Goal: Information Seeking & Learning: Find specific fact

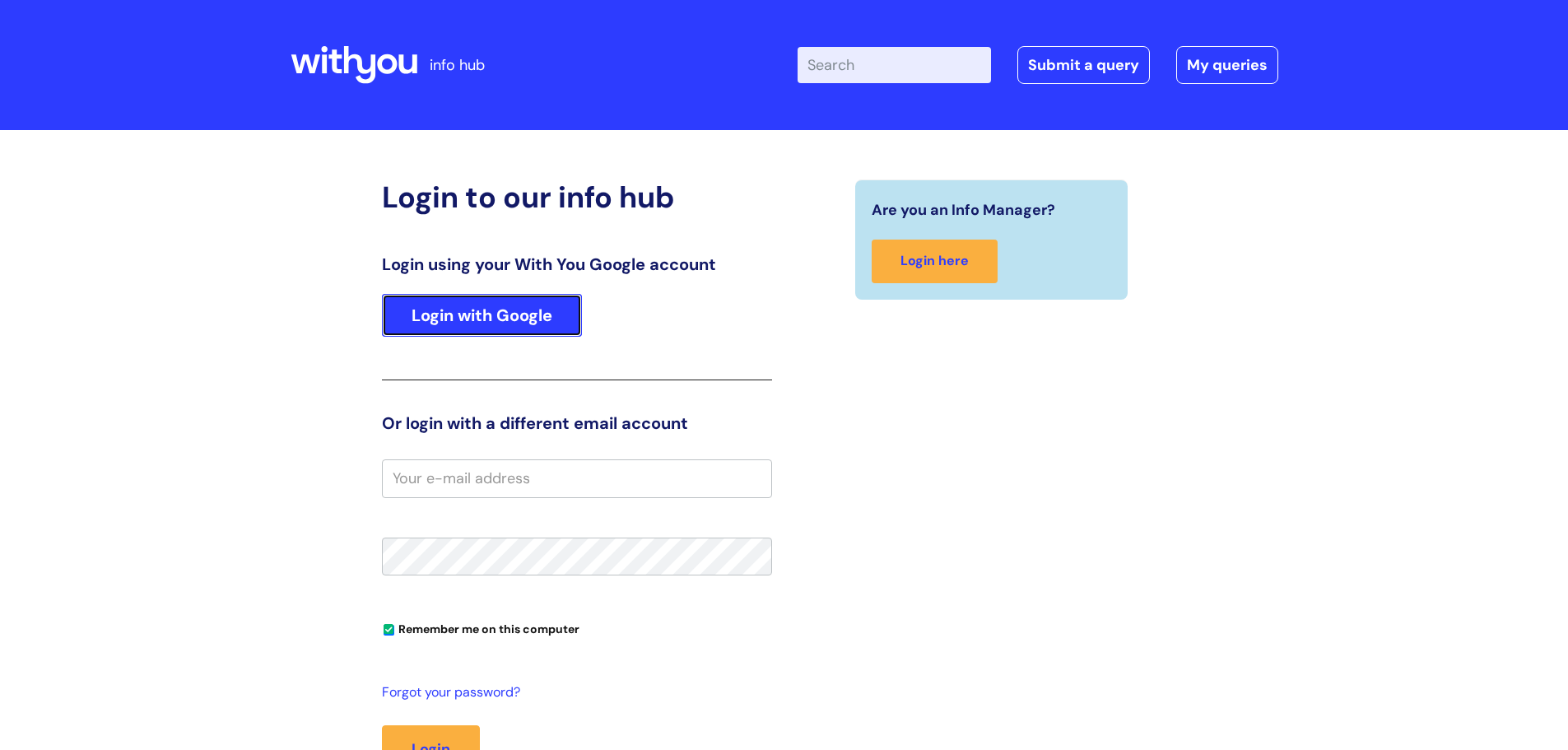
click at [528, 317] on link "Login with Google" at bounding box center [482, 315] width 200 height 43
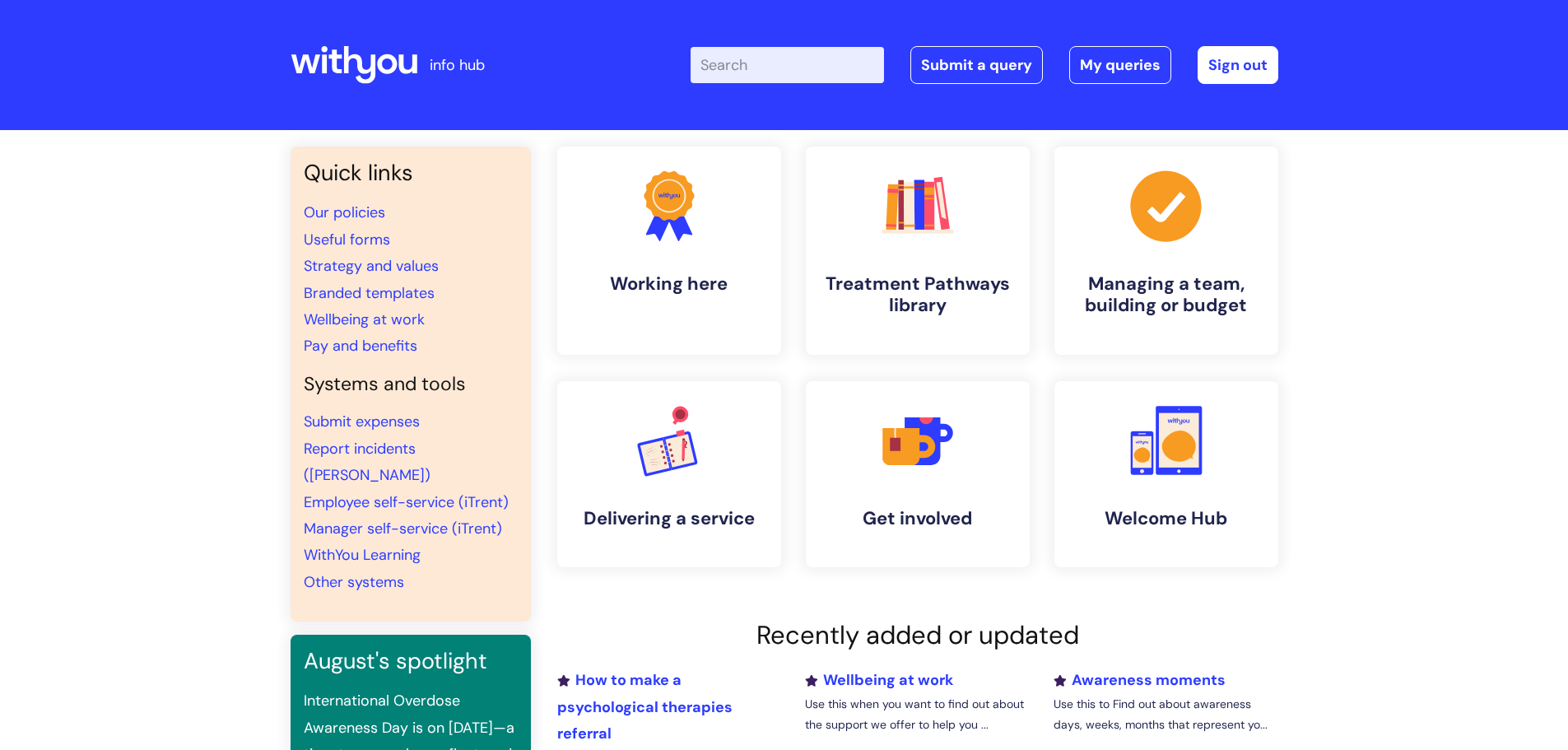
click at [728, 61] on input "Enter your search term here..." at bounding box center [787, 65] width 193 height 36
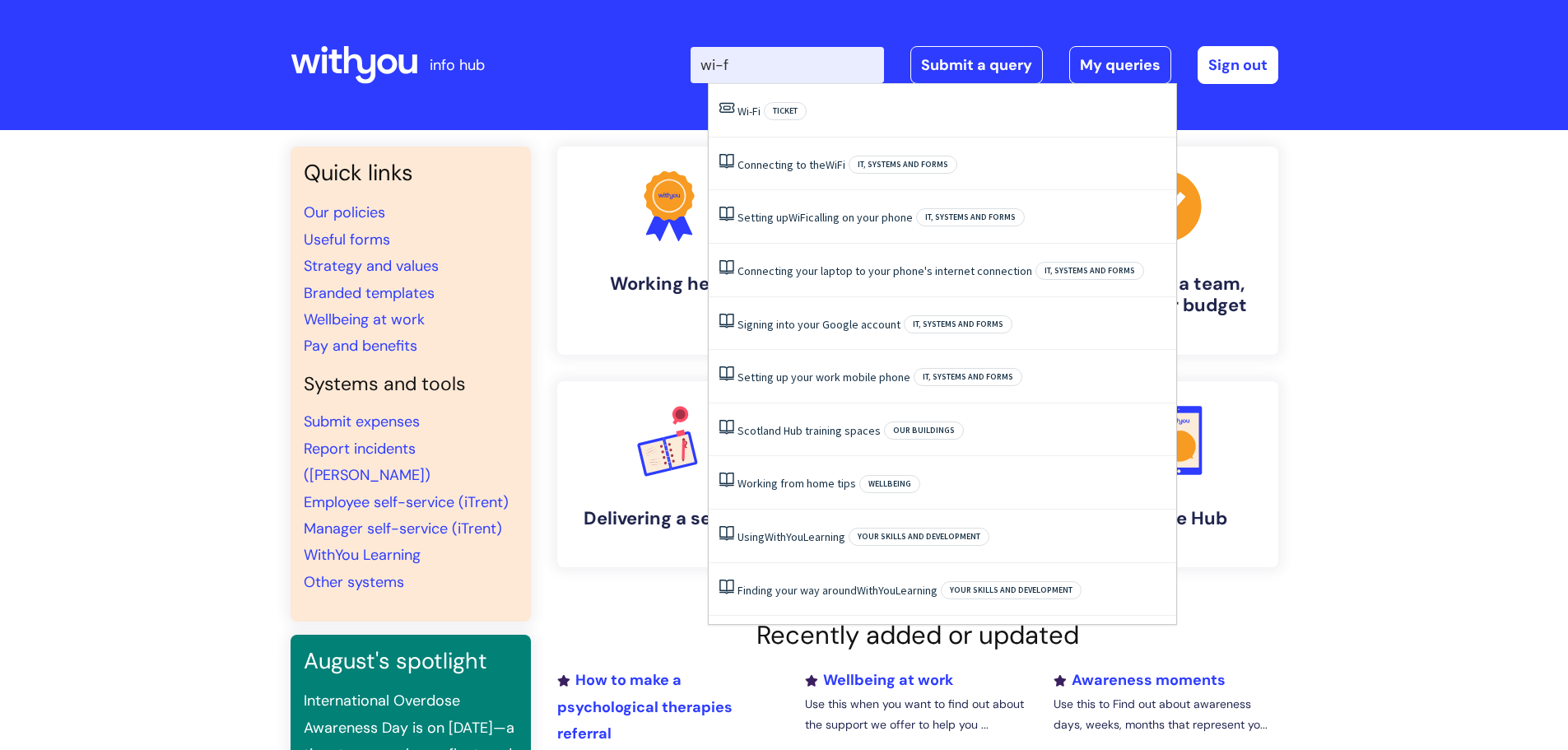
type input "wi-fi"
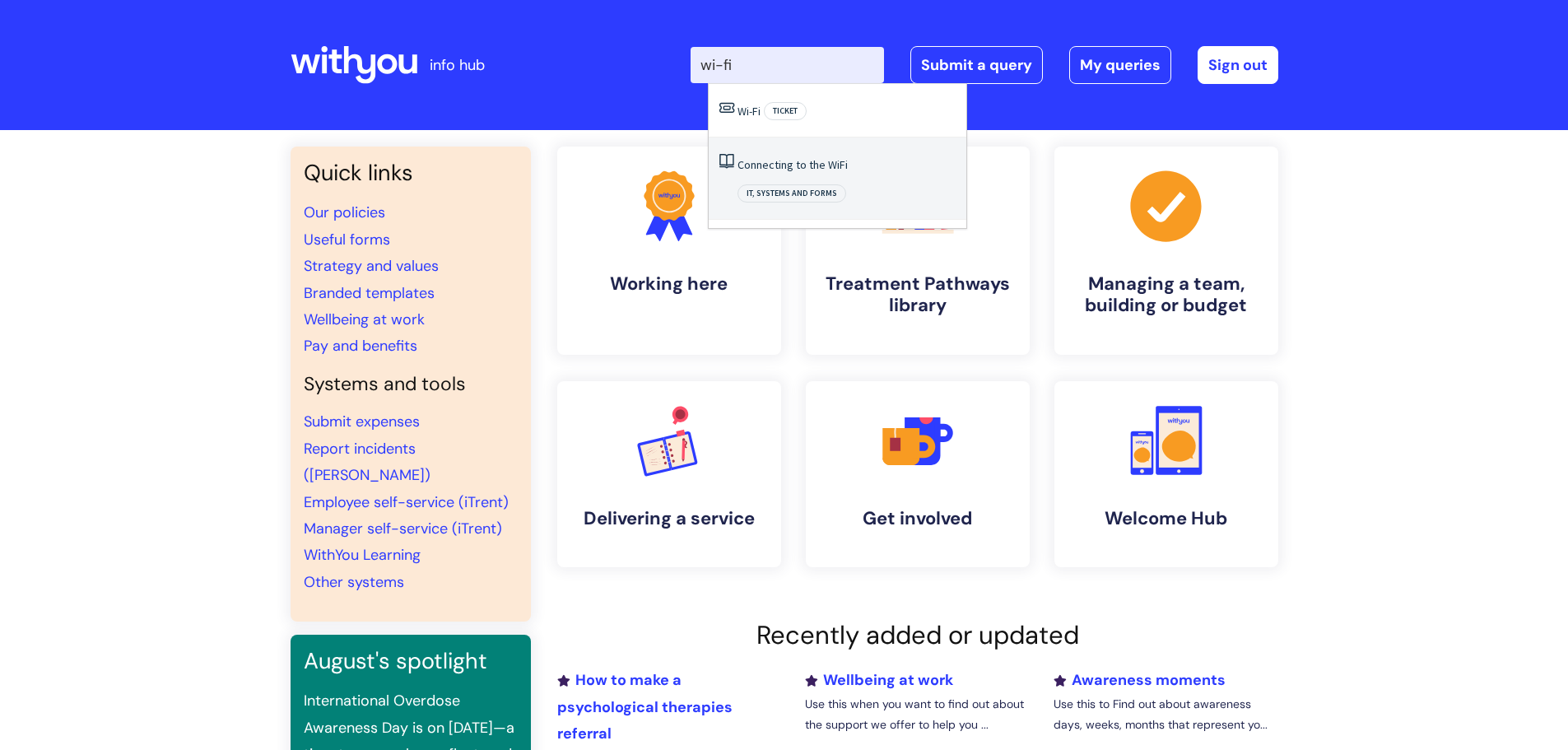
click at [808, 161] on link "Connecting to the WiFi" at bounding box center [793, 164] width 110 height 15
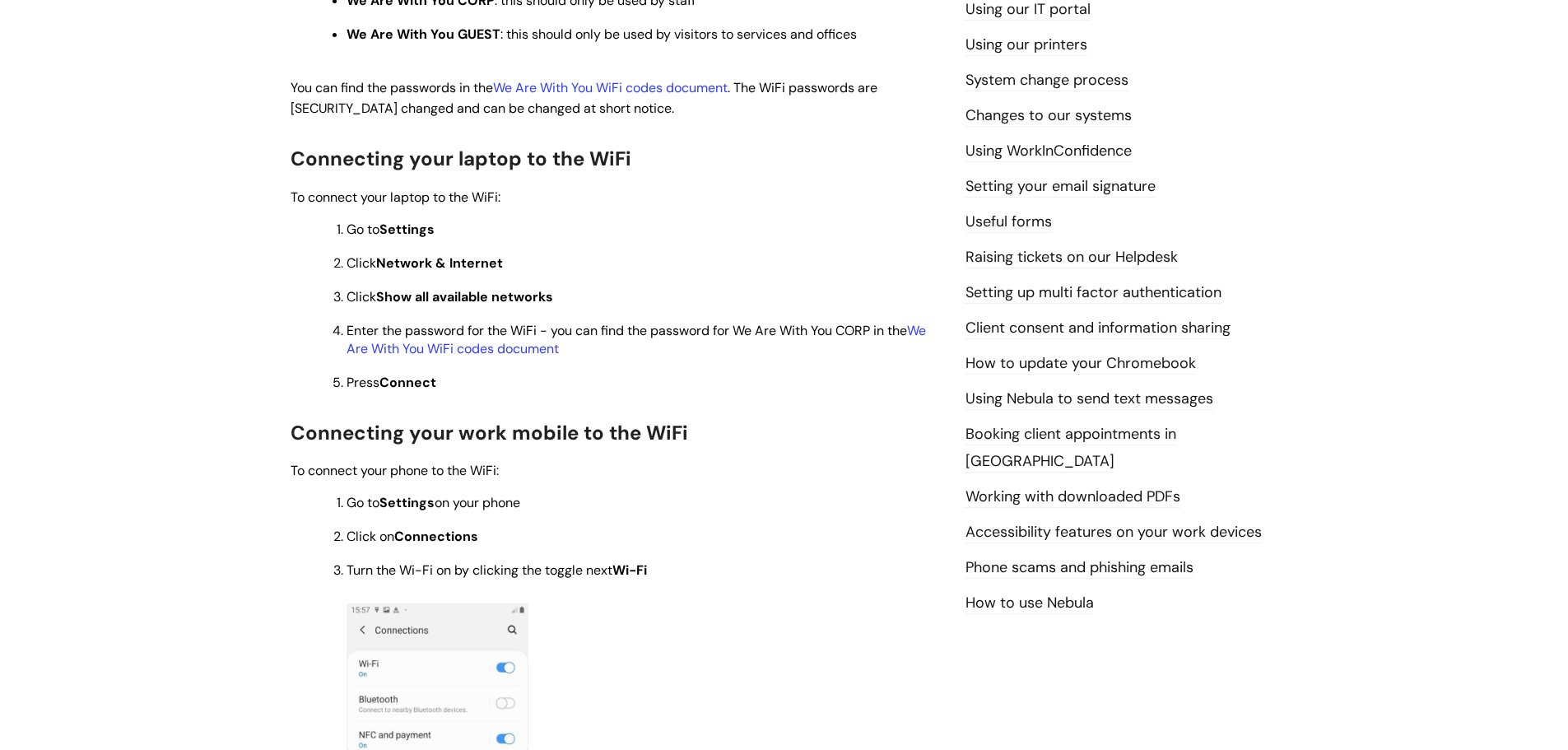
scroll to position [230, 0]
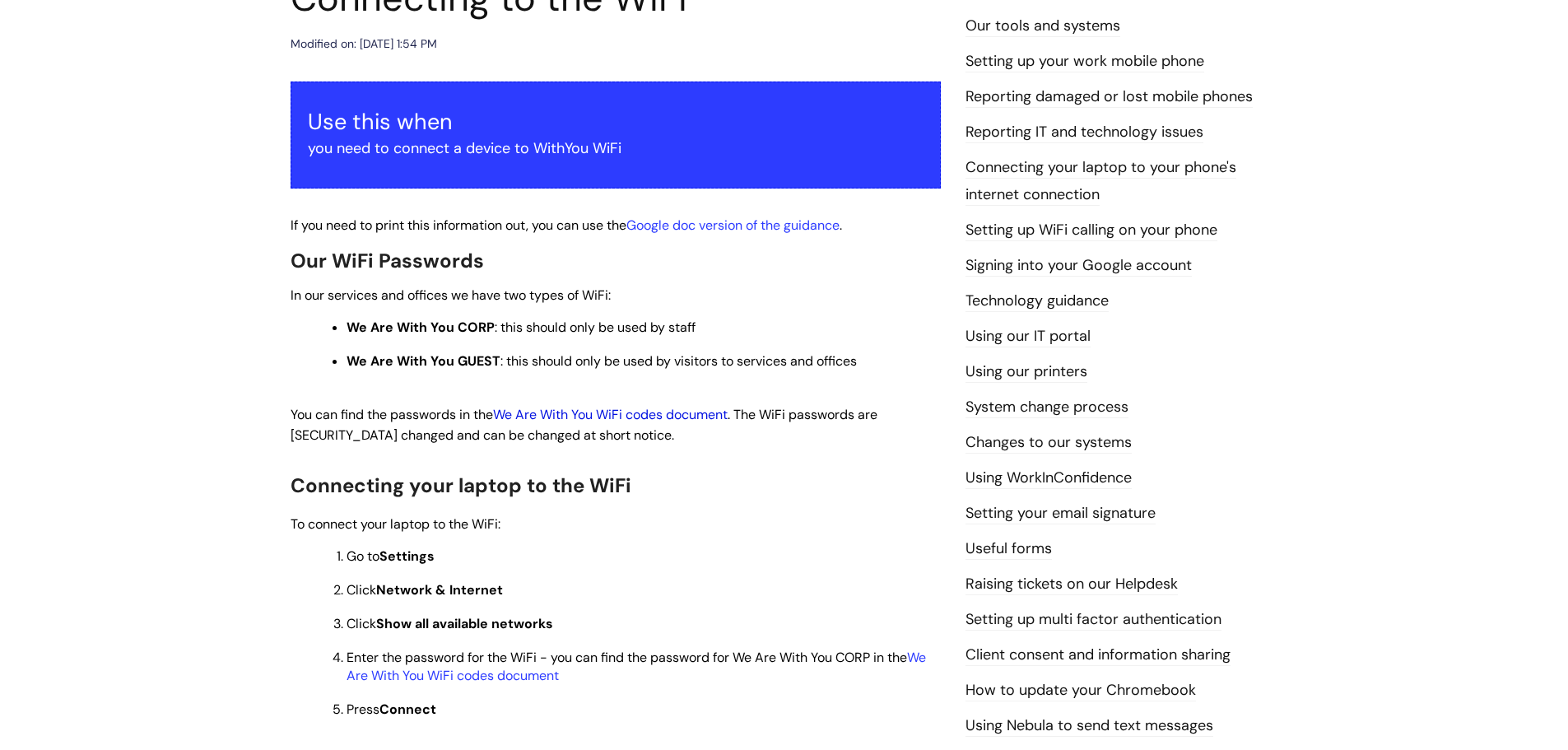
click at [684, 409] on link "We Are With You WiFi codes document" at bounding box center [610, 414] width 235 height 17
